Goal: Task Accomplishment & Management: Manage account settings

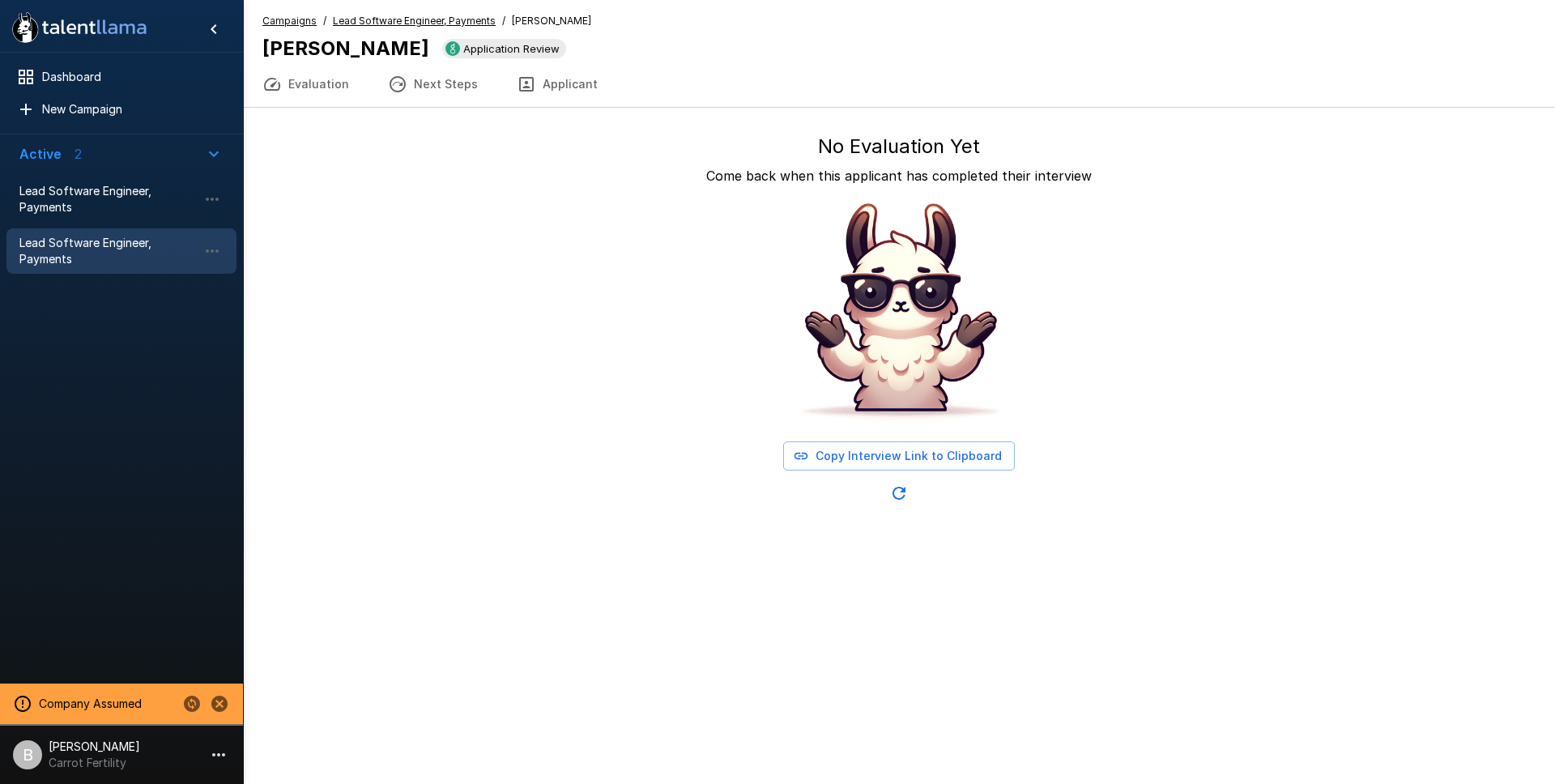
click at [531, 82] on button "Applicant" at bounding box center [557, 84] width 120 height 45
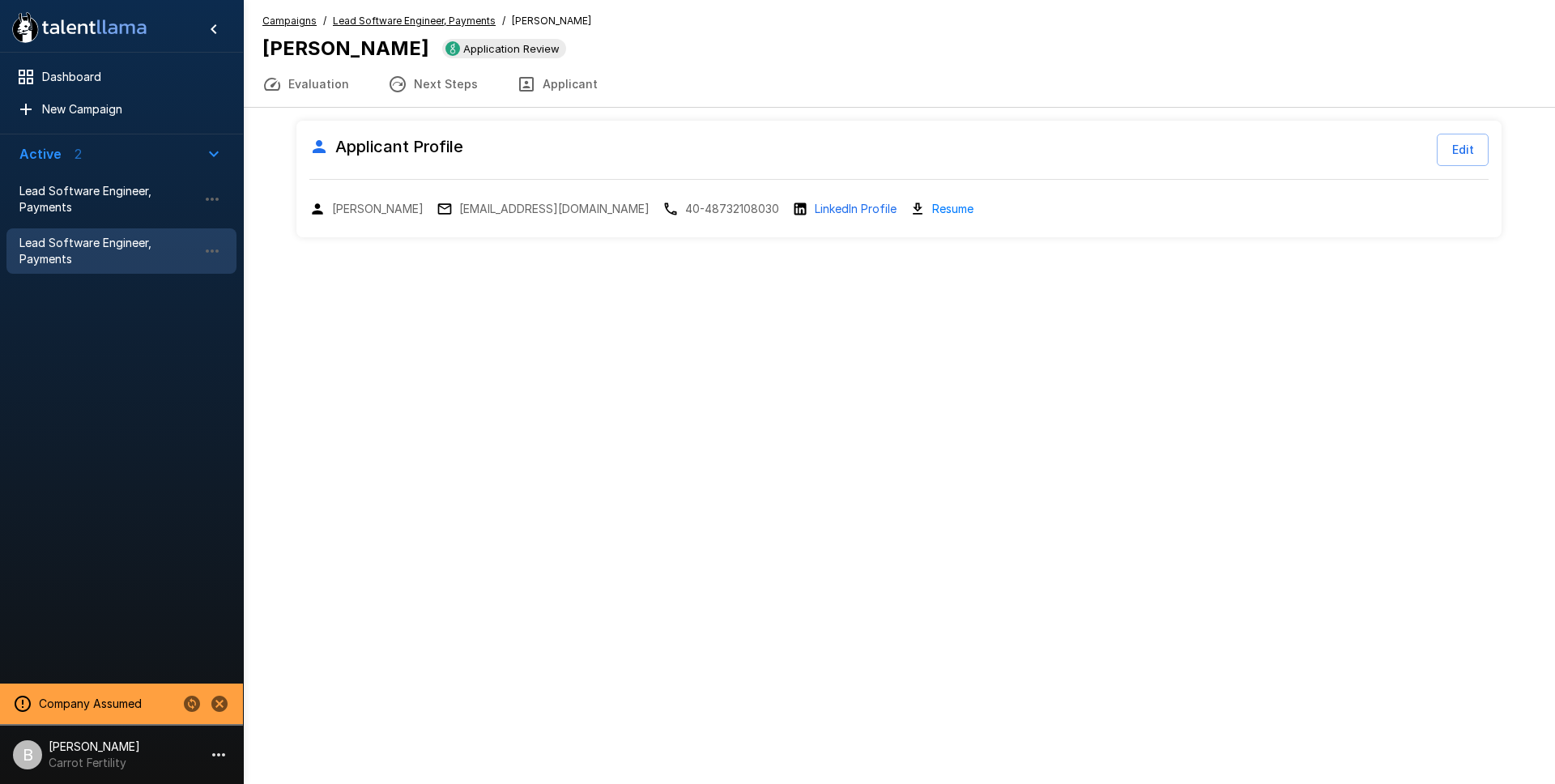
click at [429, 15] on u "Lead Software Engineer, Payments" at bounding box center [413, 21] width 163 height 12
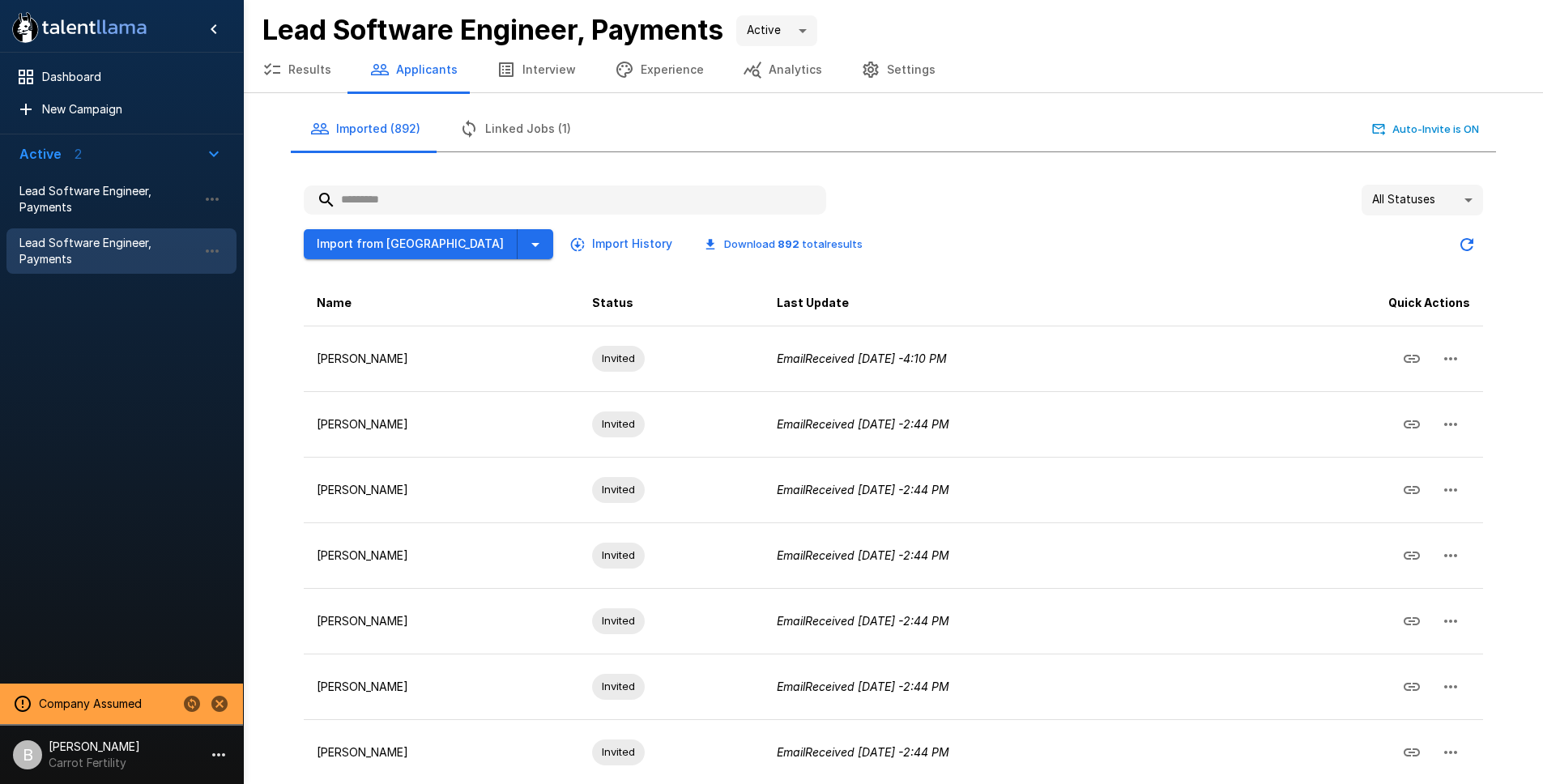
click at [393, 201] on input "text" at bounding box center [565, 200] width 522 height 30
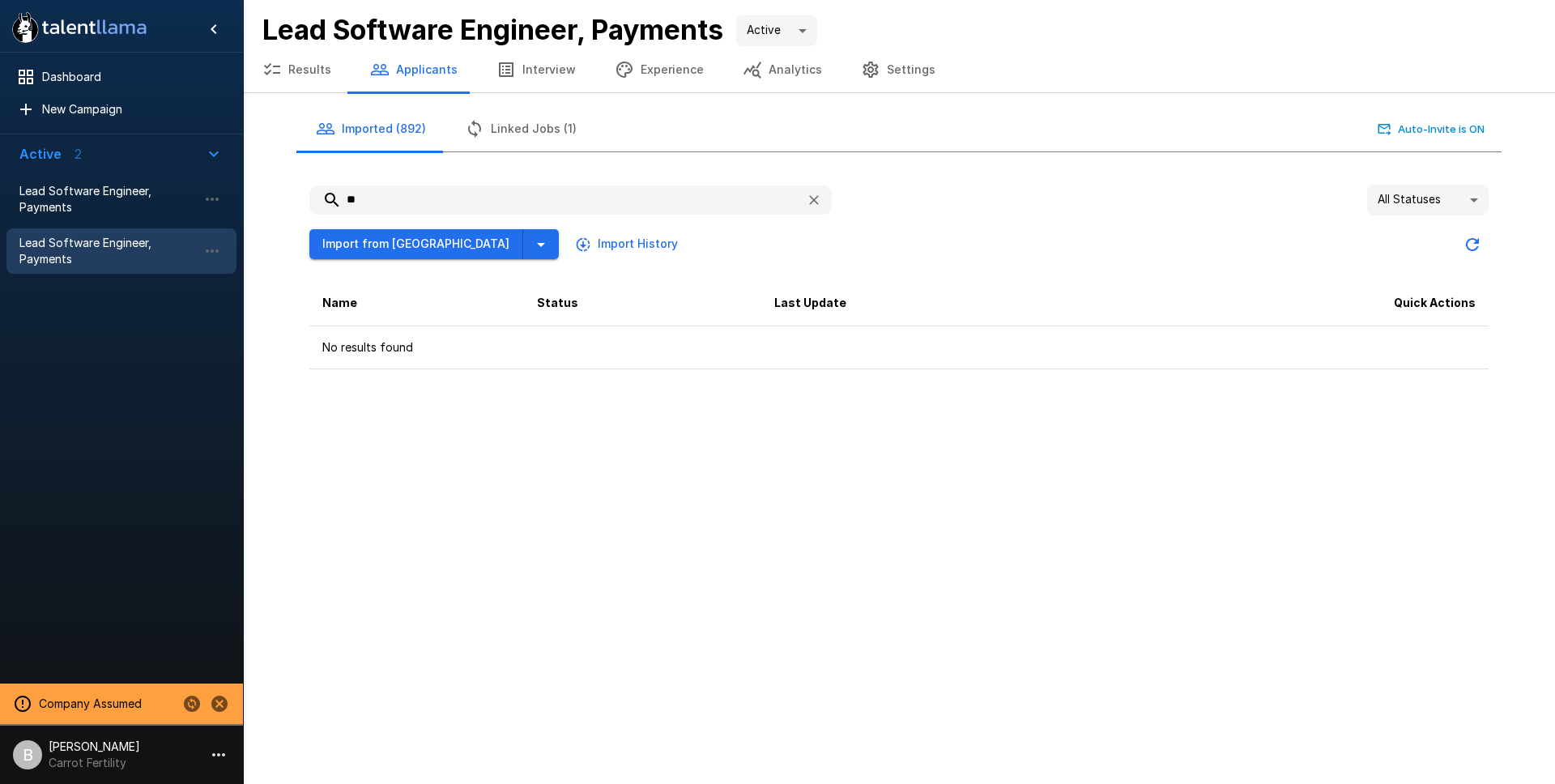
type input "*"
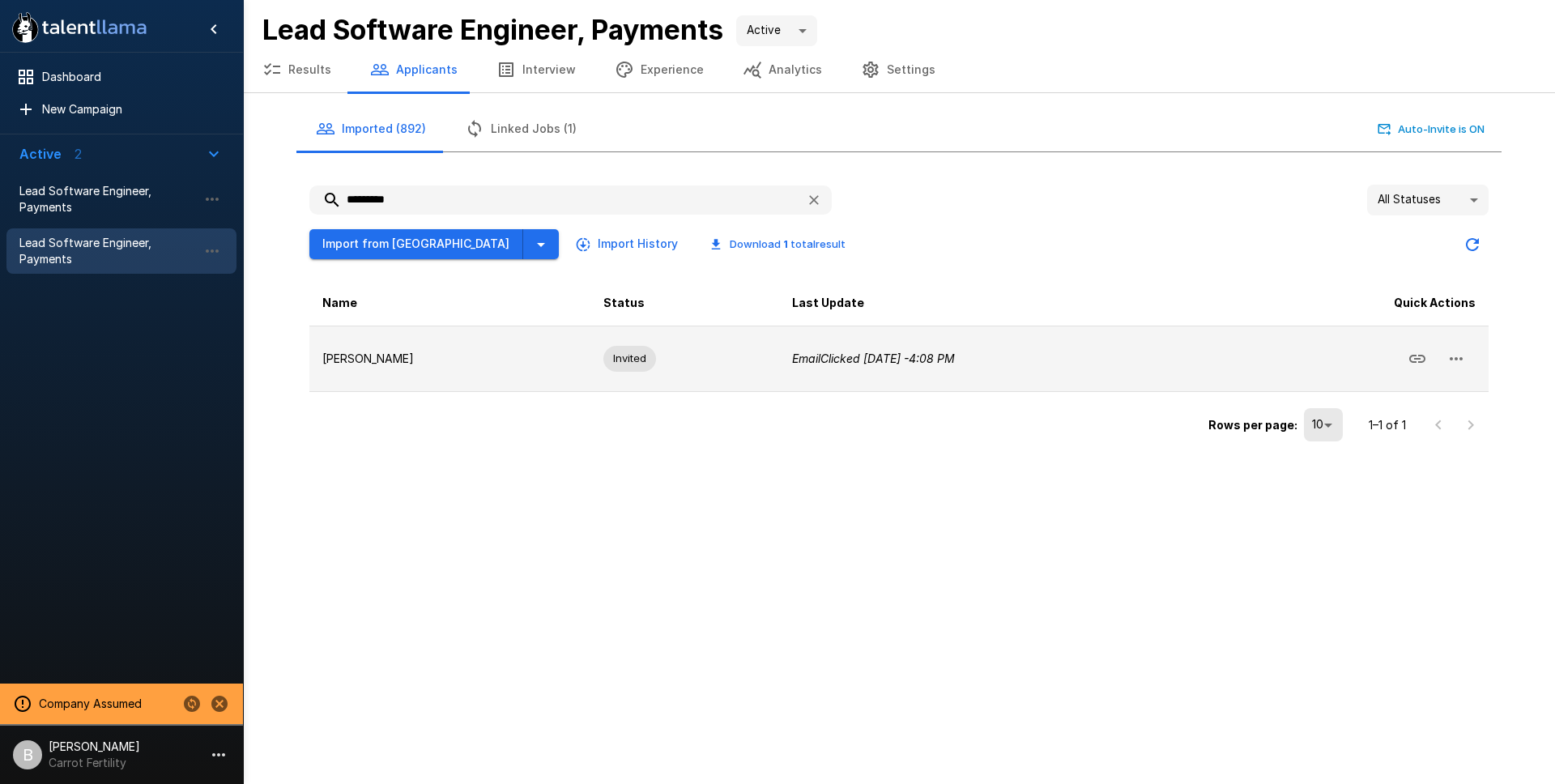
type input "*********"
click at [1418, 356] on icon "Copy Interview Link" at bounding box center [1417, 358] width 19 height 19
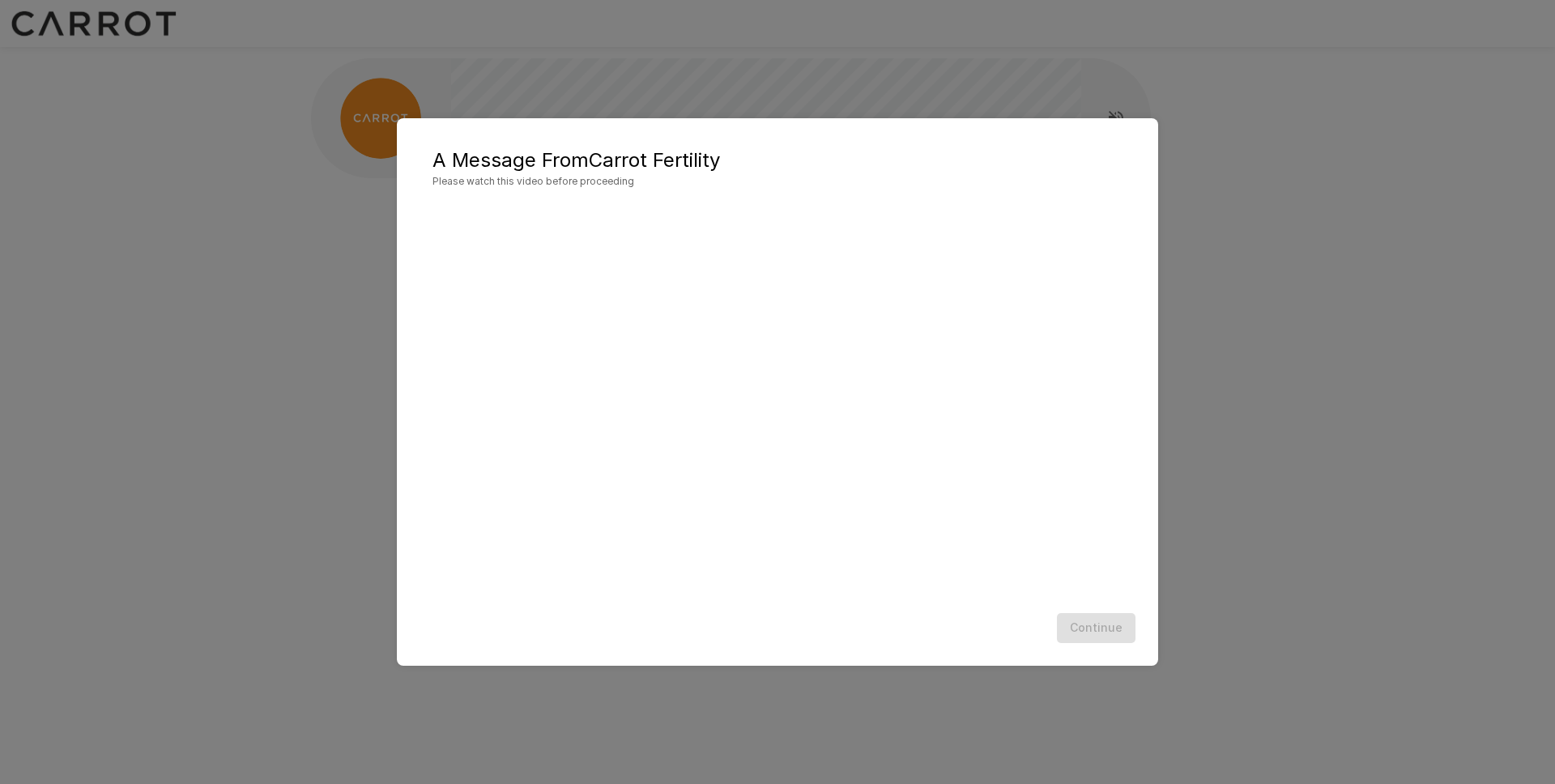
click at [1182, 76] on div "A Message From Carrot Fertility Please watch this video before proceeding Conti…" at bounding box center [777, 392] width 1555 height 784
click at [1119, 618] on button "Continue" at bounding box center [1096, 627] width 78 height 30
